Goal: Task Accomplishment & Management: Manage account settings

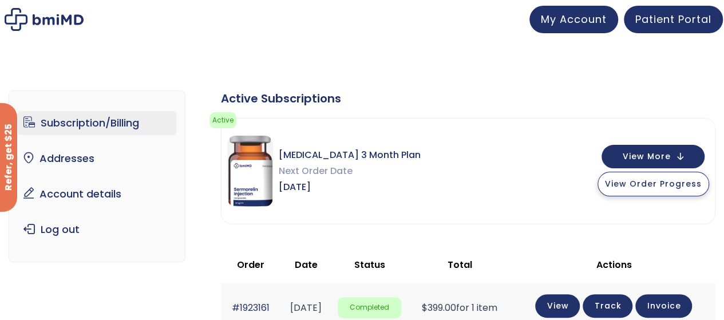
click at [642, 187] on span "View Order Progress" at bounding box center [653, 183] width 97 height 11
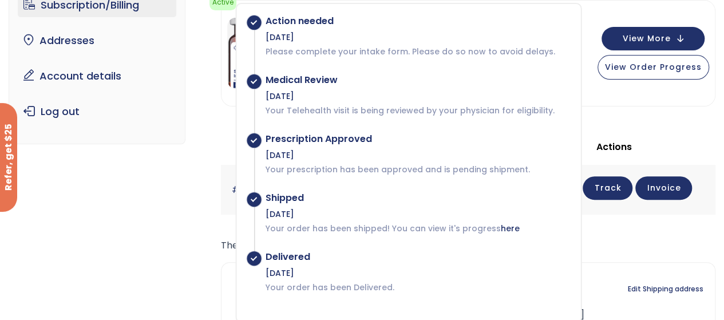
scroll to position [76, 0]
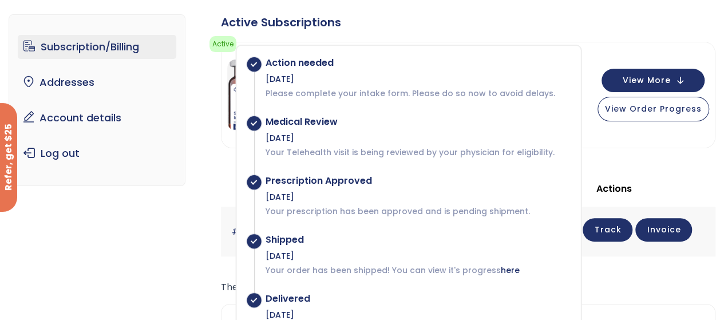
click at [428, 26] on div "Active Subscriptions" at bounding box center [468, 22] width 494 height 16
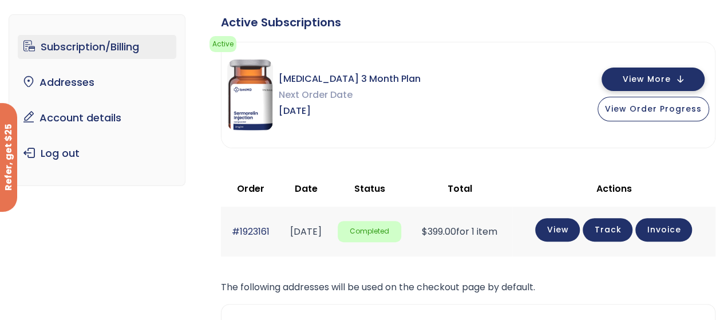
click at [666, 76] on span "View More" at bounding box center [646, 79] width 48 height 7
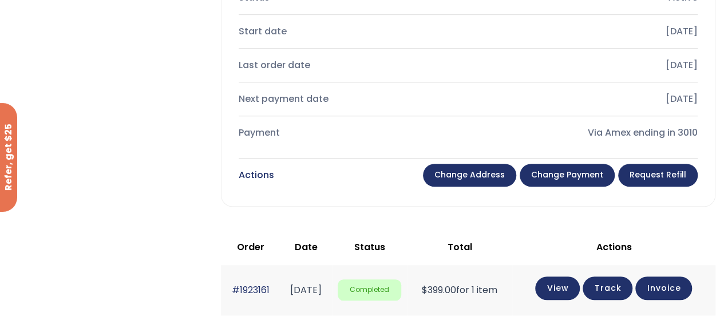
scroll to position [0, 0]
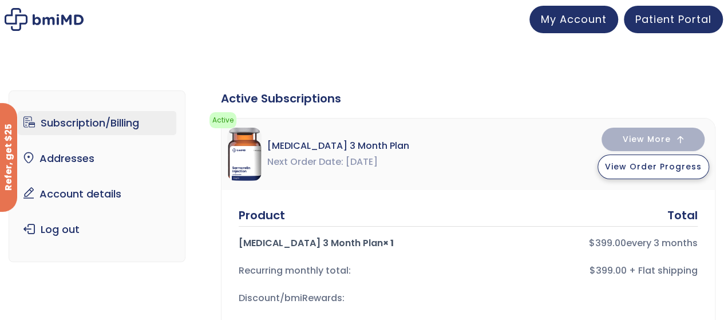
click at [620, 169] on span "View Order Progress" at bounding box center [653, 166] width 97 height 11
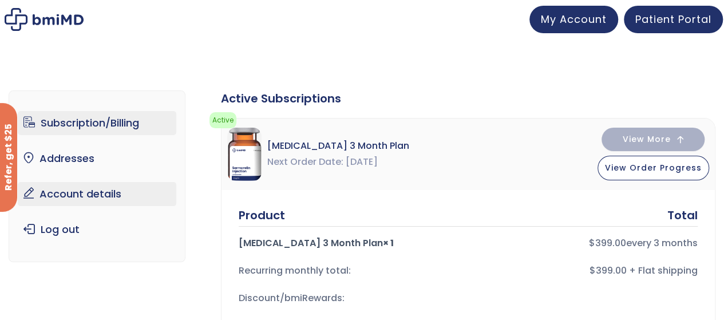
click at [80, 190] on link "Account details" at bounding box center [97, 194] width 158 height 24
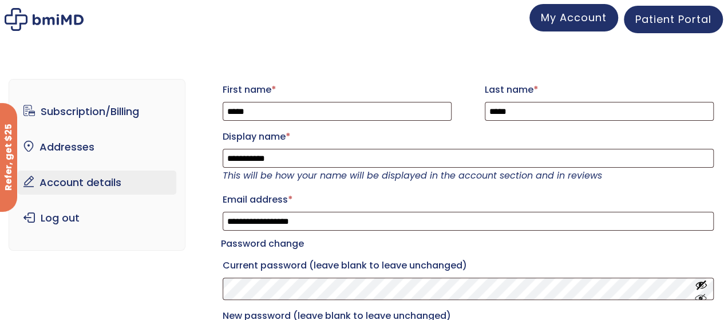
click at [576, 20] on span "My Account" at bounding box center [574, 17] width 66 height 14
